Goal: Task Accomplishment & Management: Manage account settings

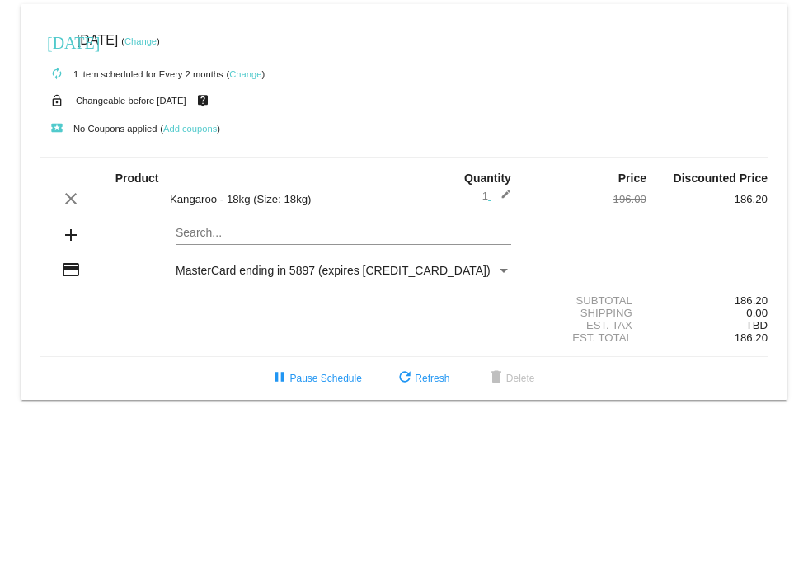
click at [157, 42] on link "Change" at bounding box center [140, 41] width 32 height 10
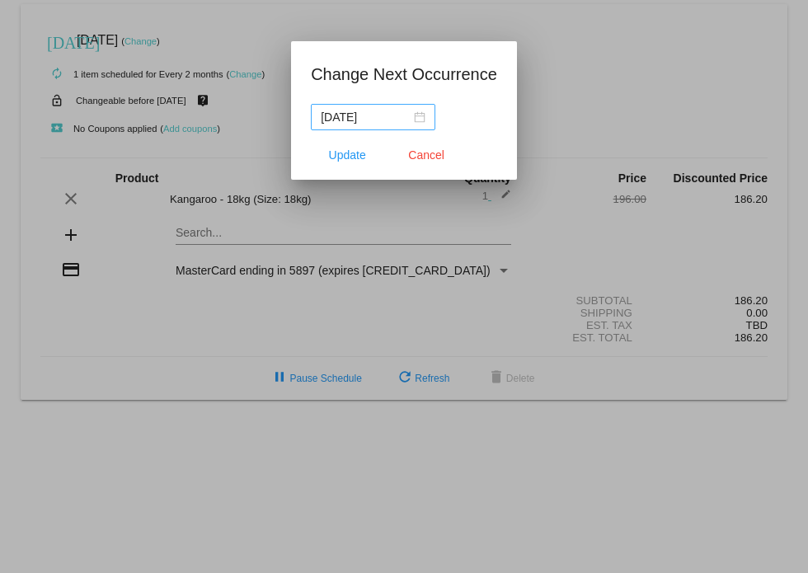
click at [428, 113] on nz-date-picker "[DATE]" at bounding box center [373, 117] width 124 height 26
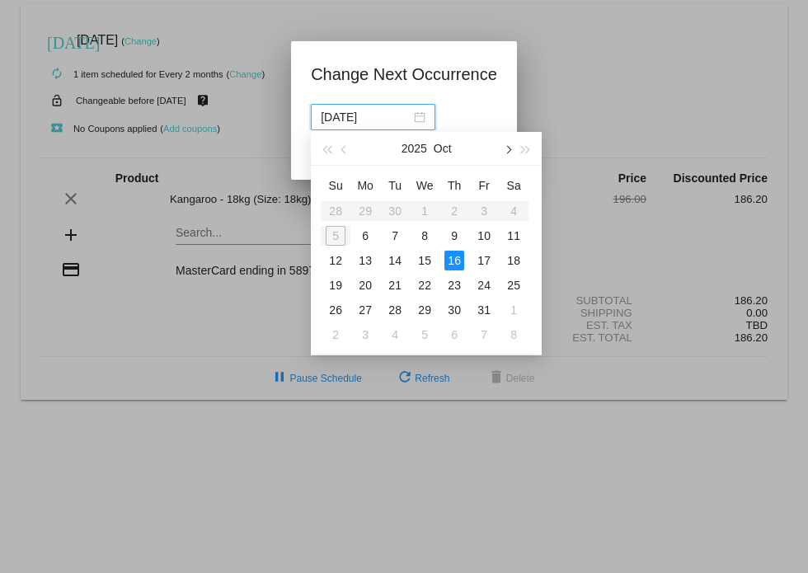
click at [514, 154] on button "button" at bounding box center [507, 148] width 18 height 33
click at [366, 233] on div "3" at bounding box center [365, 236] width 20 height 20
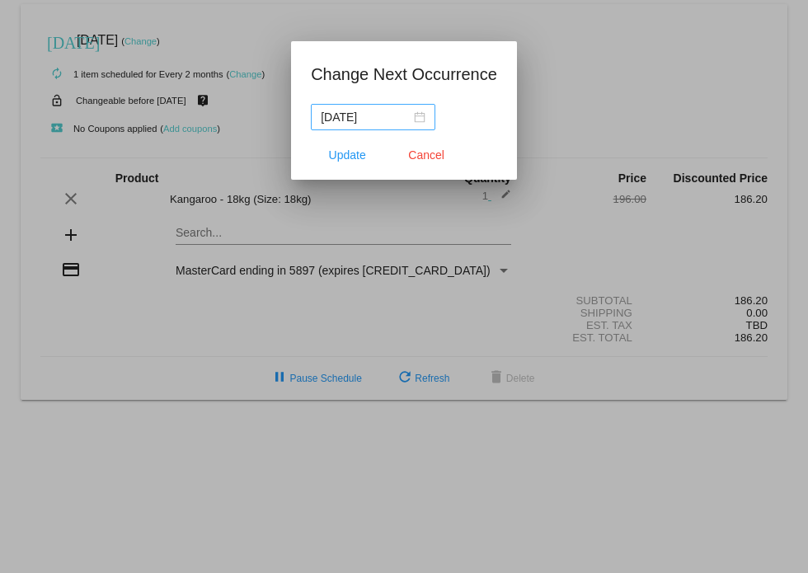
click at [428, 111] on nz-date-picker "[DATE]" at bounding box center [373, 117] width 124 height 26
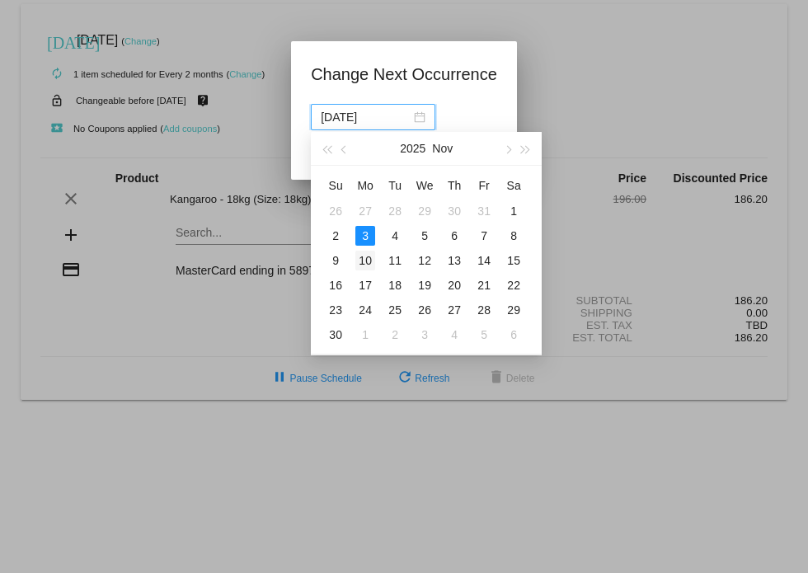
click at [368, 258] on div "10" at bounding box center [365, 261] width 20 height 20
type input "[DATE]"
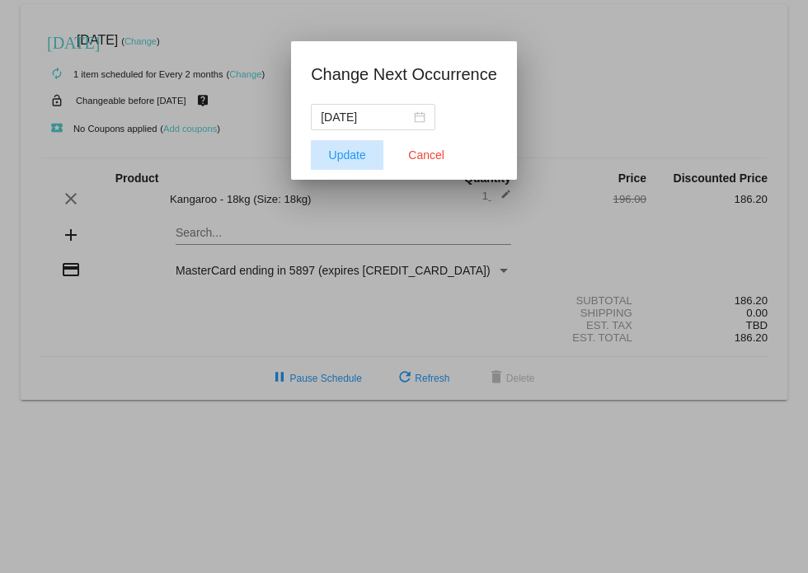
click at [346, 157] on span "Update" at bounding box center [347, 154] width 37 height 13
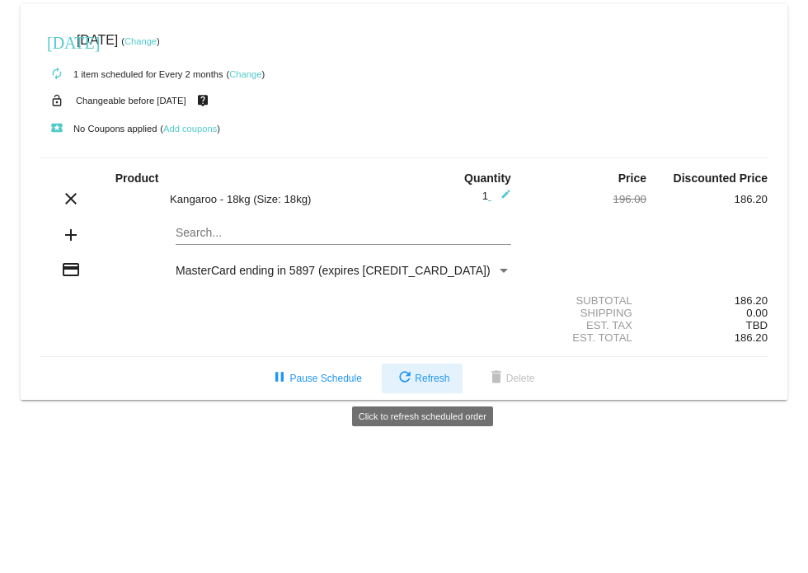
click at [418, 382] on span "refresh Refresh" at bounding box center [422, 379] width 54 height 12
